Goal: Information Seeking & Learning: Learn about a topic

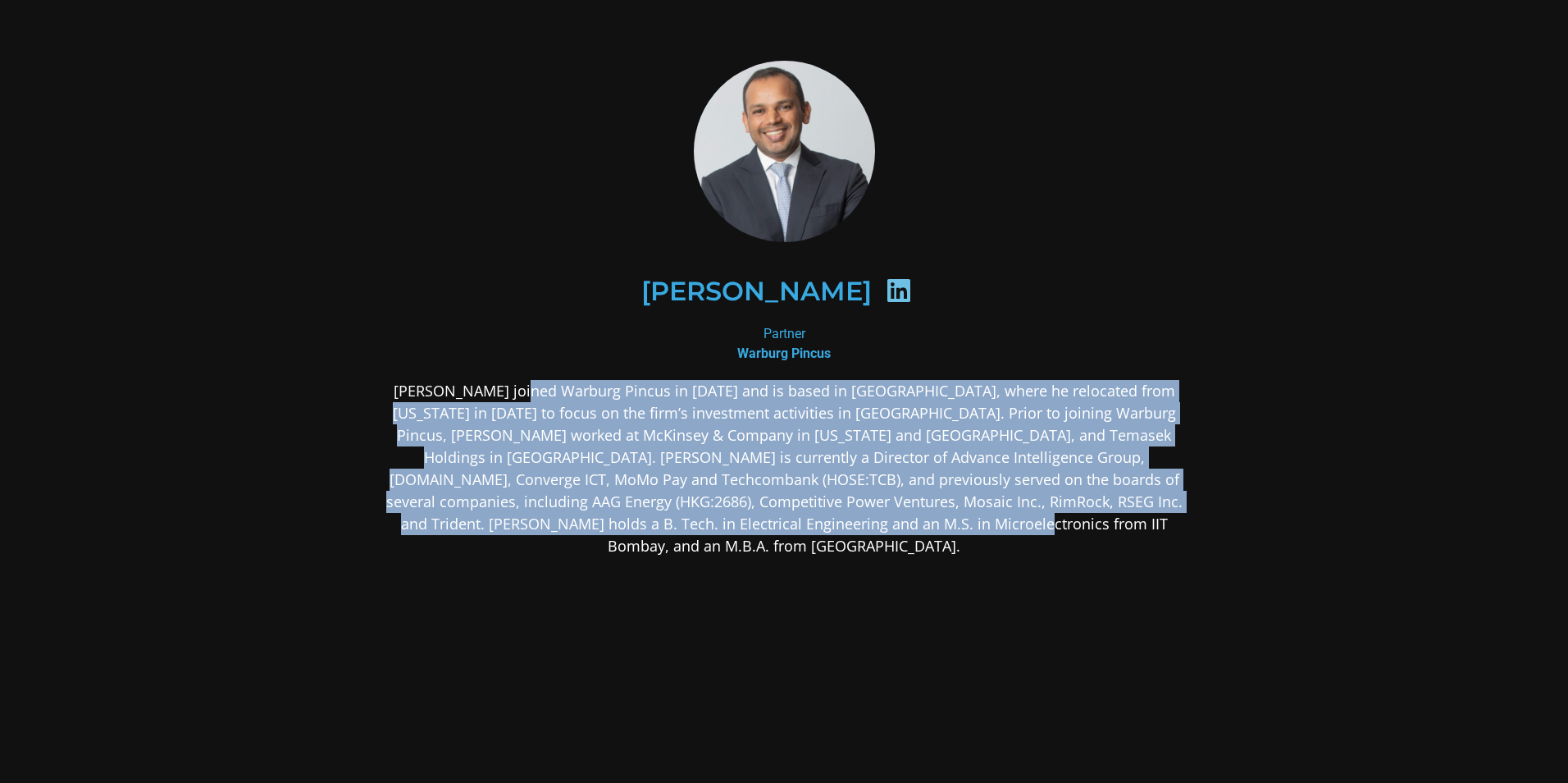
drag, startPoint x: 511, startPoint y: 390, endPoint x: 930, endPoint y: 516, distance: 437.5
click at [930, 516] on p "[PERSON_NAME] joined Warburg Pincus in [DATE] and is based in [GEOGRAPHIC_DATA]…" at bounding box center [784, 469] width 797 height 177
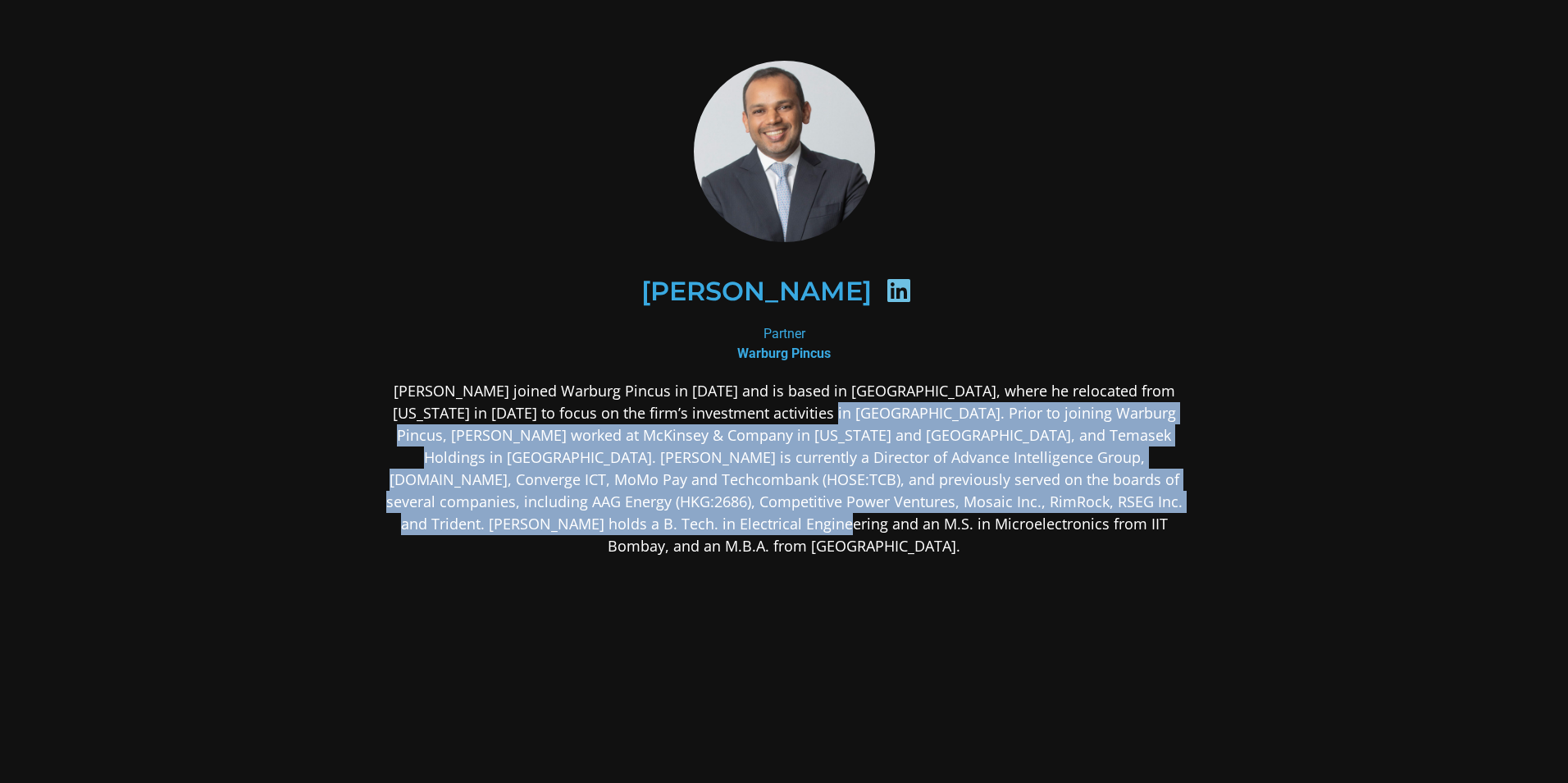
drag, startPoint x: 716, startPoint y: 514, endPoint x: 781, endPoint y: 407, distance: 125.2
click at [781, 407] on p "[PERSON_NAME] joined Warburg Pincus in [DATE] and is based in [GEOGRAPHIC_DATA]…" at bounding box center [784, 469] width 797 height 177
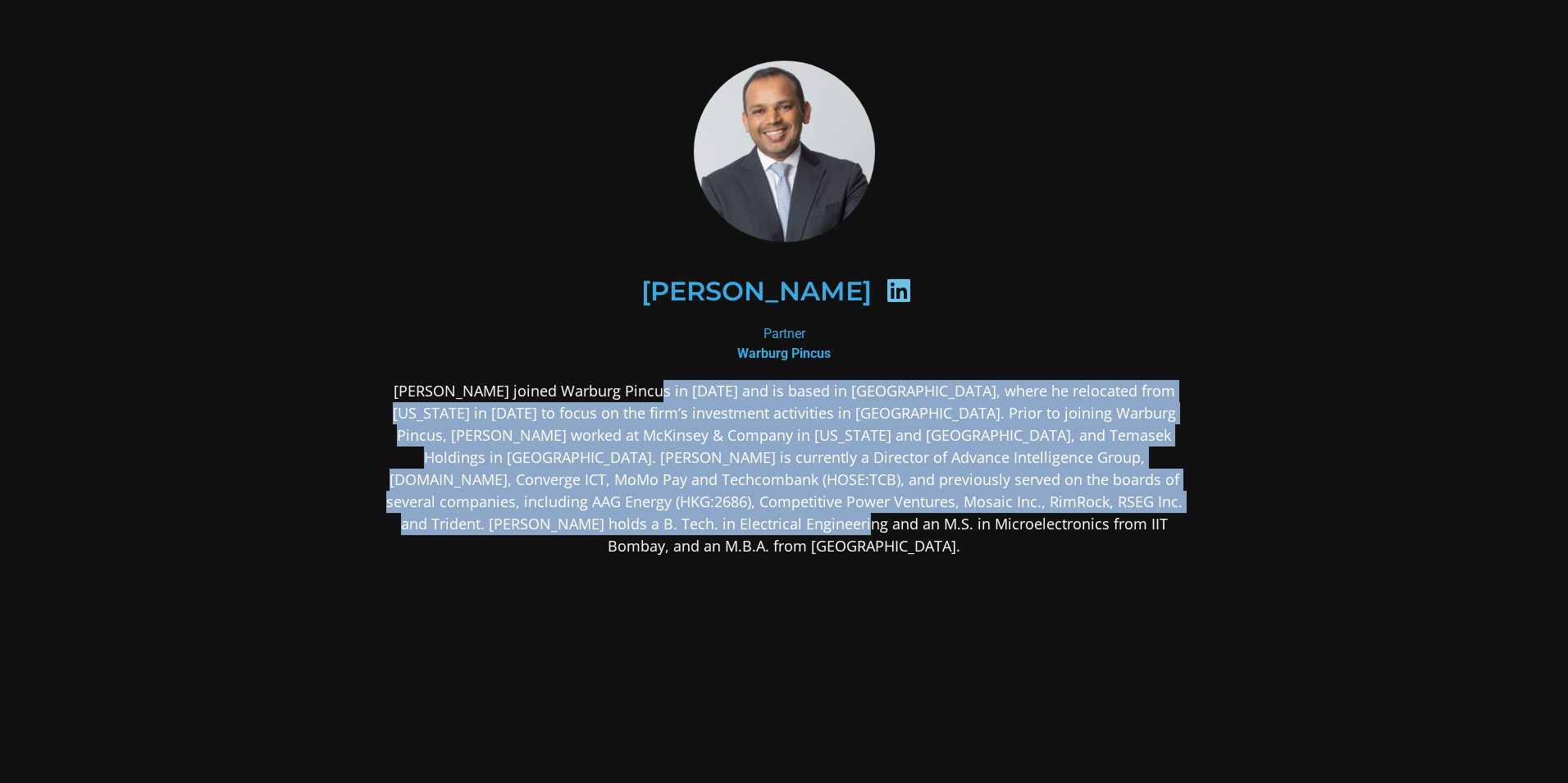
drag, startPoint x: 781, startPoint y: 407, endPoint x: 746, endPoint y: 576, distance: 172.6
click at [746, 576] on div "[PERSON_NAME] joined Warburg Pincus in [DATE] and is based in [GEOGRAPHIC_DATA]…" at bounding box center [784, 598] width 797 height 436
drag, startPoint x: 746, startPoint y: 576, endPoint x: 713, endPoint y: 543, distance: 46.7
click at [744, 571] on div "[PERSON_NAME] joined Warburg Pincus in [DATE] and is based in [GEOGRAPHIC_DATA]…" at bounding box center [784, 598] width 797 height 436
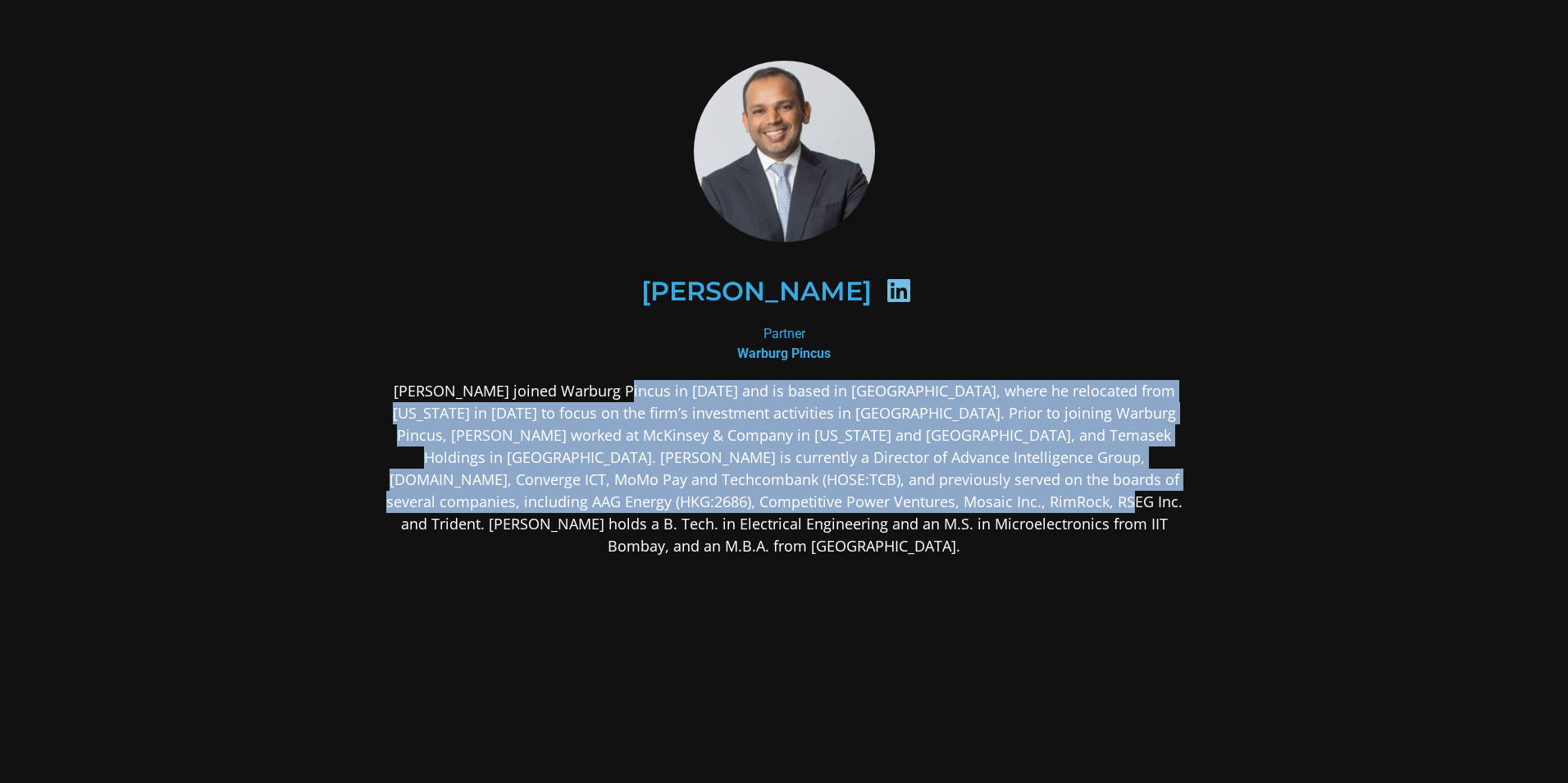
drag, startPoint x: 603, startPoint y: 378, endPoint x: 937, endPoint y: 504, distance: 357.0
click at [937, 504] on div "[PERSON_NAME] Partner Warburg Pincus" at bounding box center [784, 438] width 797 height 755
click at [937, 504] on p "[PERSON_NAME] joined Warburg Pincus in [DATE] and is based in [GEOGRAPHIC_DATA]…" at bounding box center [784, 469] width 797 height 177
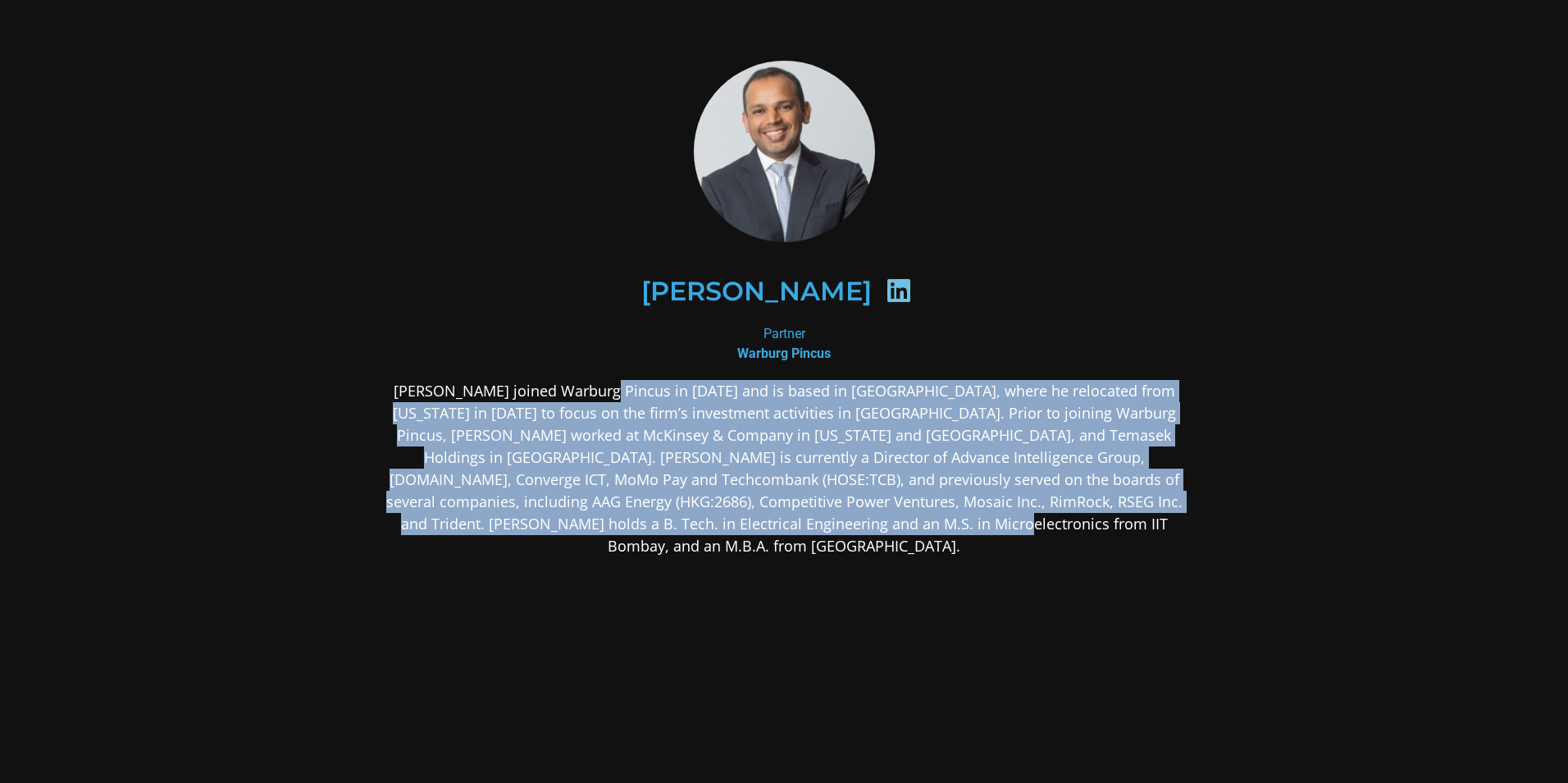
drag, startPoint x: 903, startPoint y: 524, endPoint x: 593, endPoint y: 399, distance: 334.3
click at [593, 399] on p "[PERSON_NAME] joined Warburg Pincus in [DATE] and is based in [GEOGRAPHIC_DATA]…" at bounding box center [784, 469] width 797 height 177
drag, startPoint x: 593, startPoint y: 399, endPoint x: 600, endPoint y: 396, distance: 7.6
click at [600, 396] on p "[PERSON_NAME] joined Warburg Pincus in [DATE] and is based in [GEOGRAPHIC_DATA]…" at bounding box center [784, 469] width 797 height 177
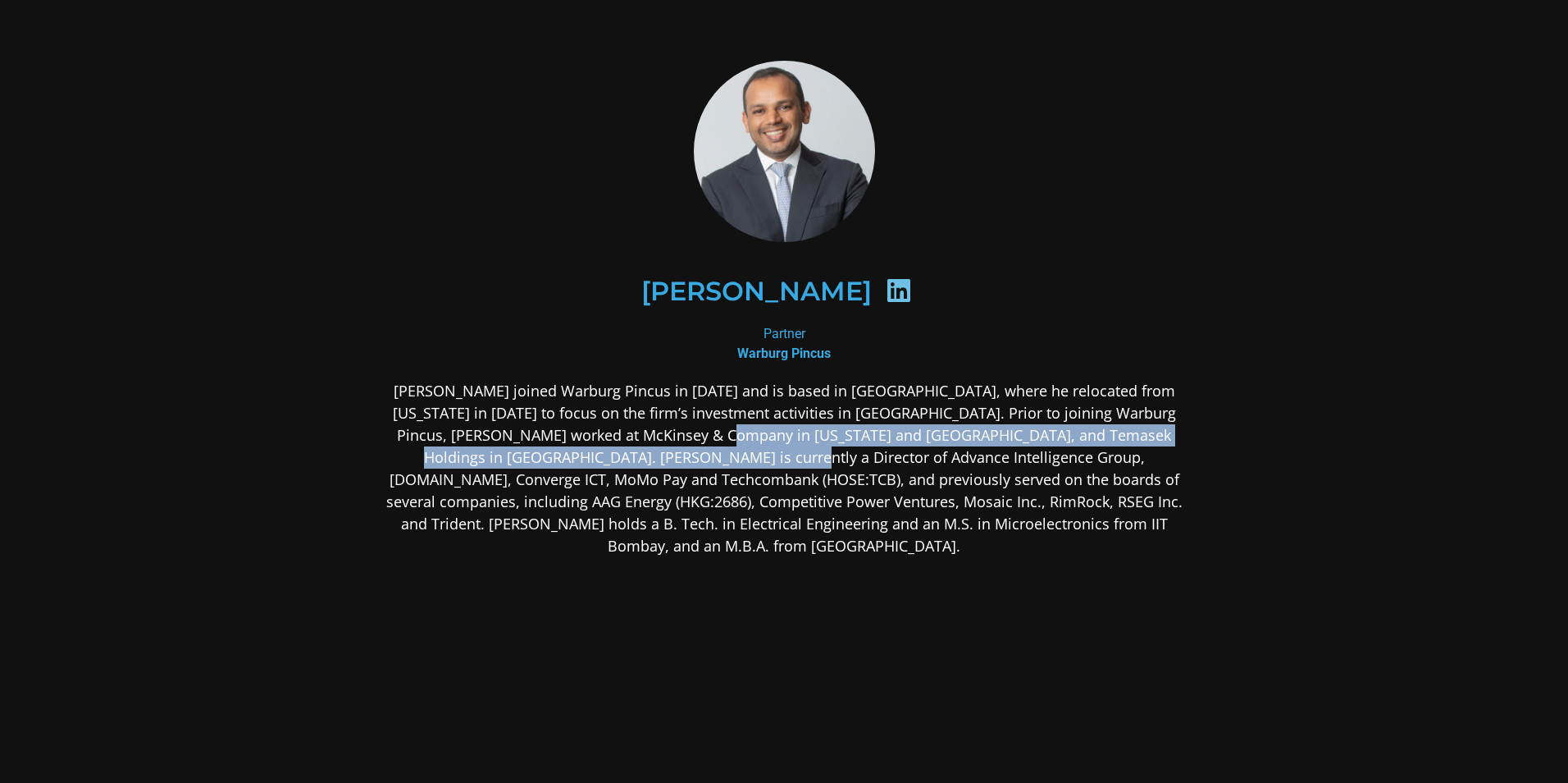
drag, startPoint x: 666, startPoint y: 445, endPoint x: 669, endPoint y: 453, distance: 8.5
click at [669, 450] on p "[PERSON_NAME] joined Warburg Pincus in [DATE] and is based in [GEOGRAPHIC_DATA]…" at bounding box center [784, 469] width 797 height 177
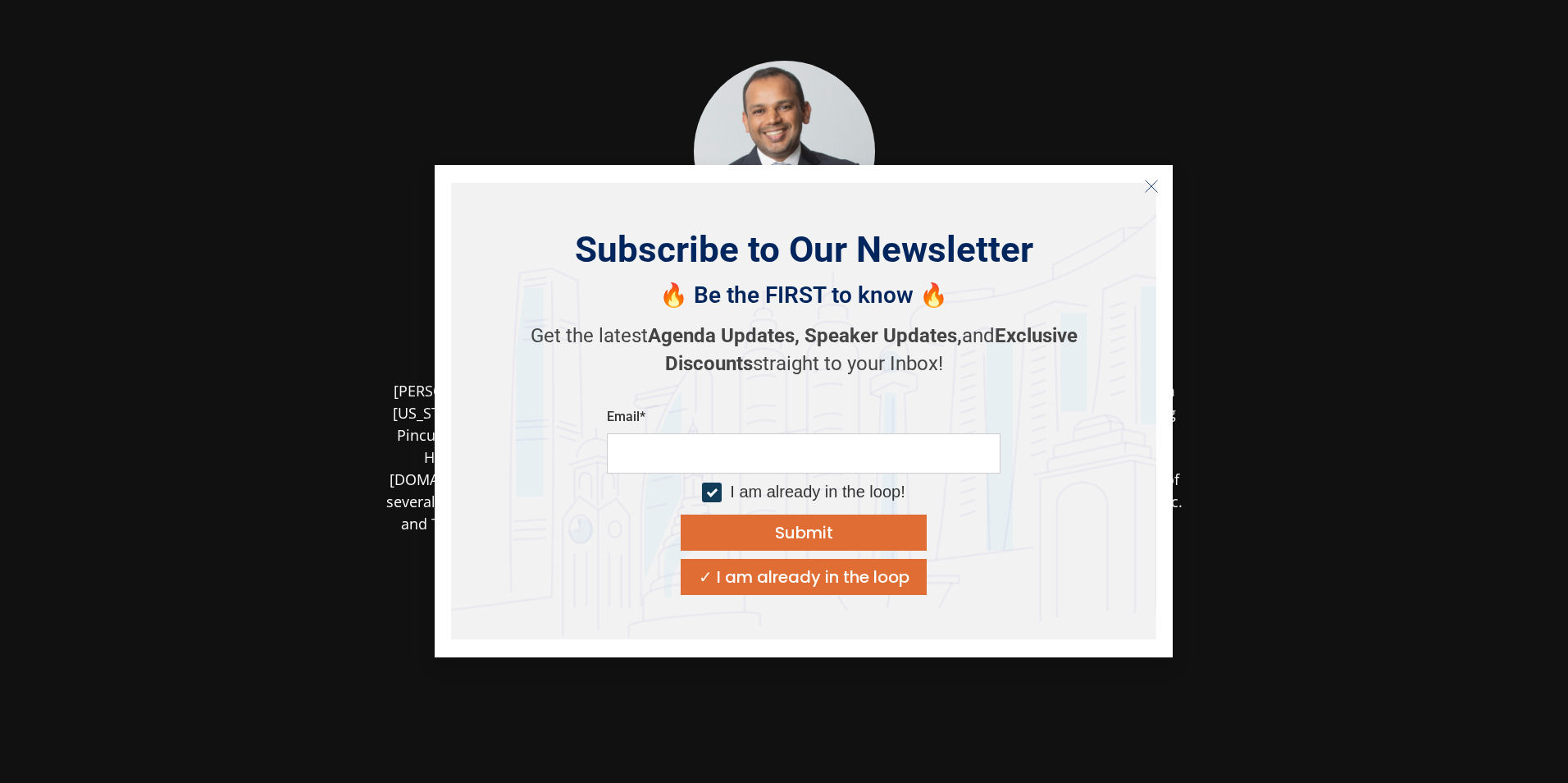
click at [1152, 193] on icon "Close" at bounding box center [1151, 186] width 15 height 15
